Goal: Task Accomplishment & Management: Manage account settings

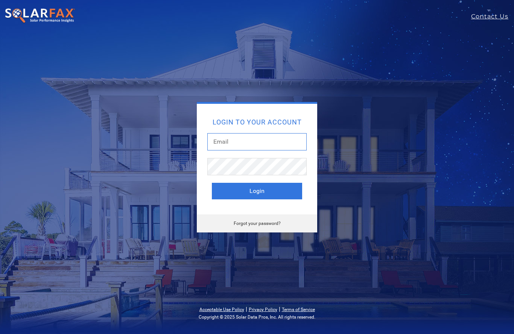
type input "Jlebeiko+ysr/[DOMAIN_NAME]"
click at [257, 191] on button "Login" at bounding box center [257, 191] width 90 height 17
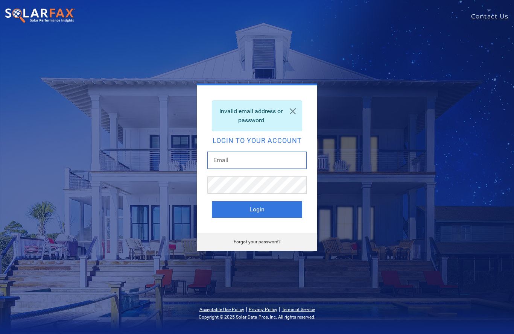
click at [256, 161] on input "text" at bounding box center [256, 160] width 99 height 17
type input "Jlebeiko+ysr/2gmail.com"
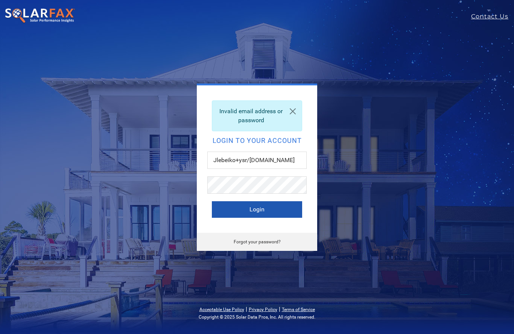
click at [277, 207] on button "Login" at bounding box center [257, 209] width 90 height 17
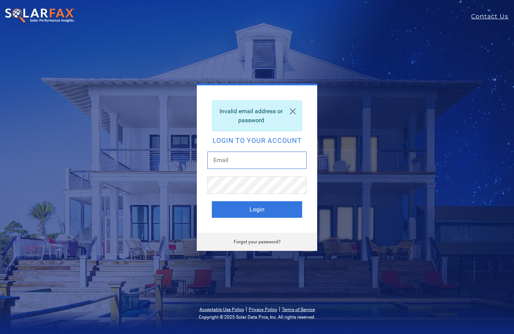
type input "Jlebeiko+ysr/2gmail.com"
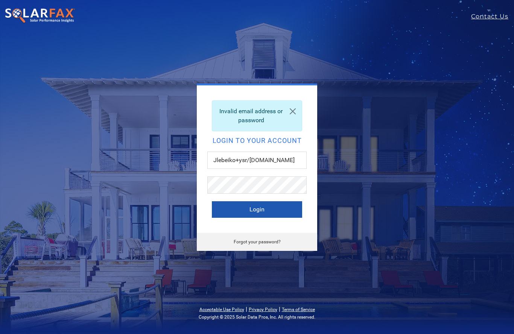
click at [269, 212] on button "Login" at bounding box center [257, 209] width 90 height 17
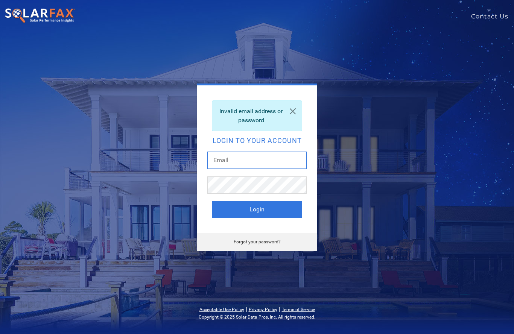
type input "Jlebeiko+ysr/[DOMAIN_NAME]"
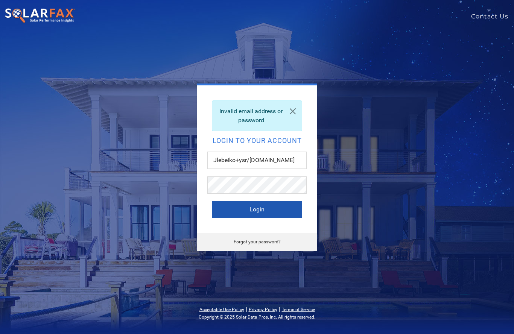
click at [274, 209] on button "Login" at bounding box center [257, 209] width 90 height 17
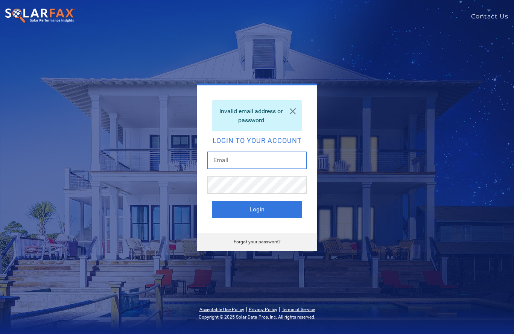
click at [256, 167] on input "text" at bounding box center [256, 160] width 99 height 17
type input "jlebeiko+ysr@gmail.com"
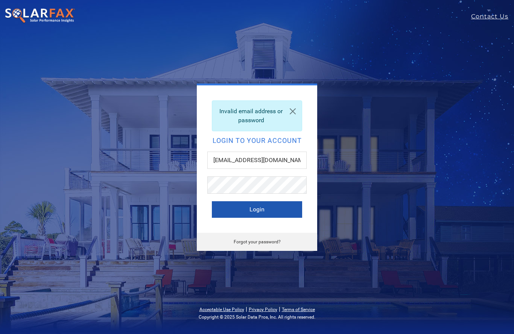
click at [271, 212] on button "Login" at bounding box center [257, 209] width 90 height 17
click at [269, 240] on link "Forgot your password?" at bounding box center [257, 241] width 47 height 5
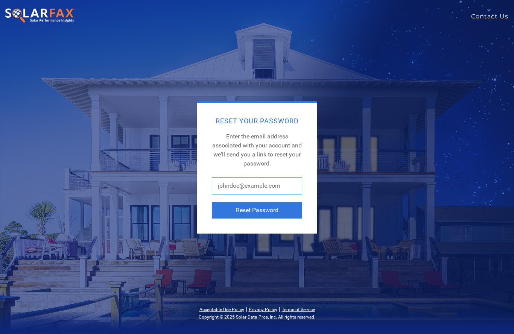
click at [275, 187] on input "text" at bounding box center [257, 185] width 90 height 17
type input "[EMAIL_ADDRESS][DOMAIN_NAME]"
click at [257, 210] on button "Reset Password" at bounding box center [257, 210] width 90 height 17
